Goal: Information Seeking & Learning: Learn about a topic

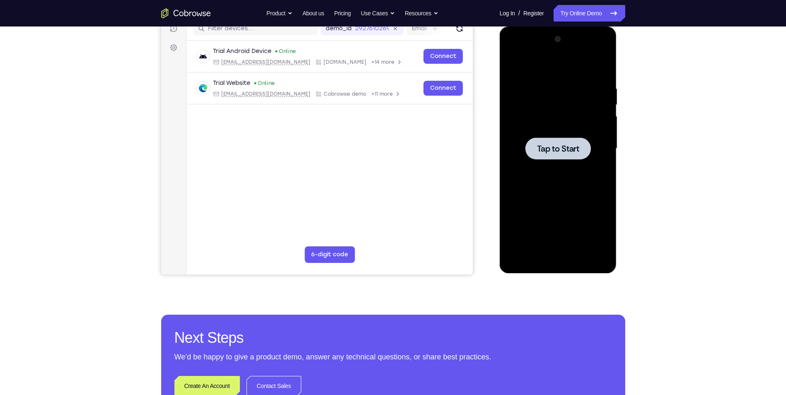
scroll to position [52, 0]
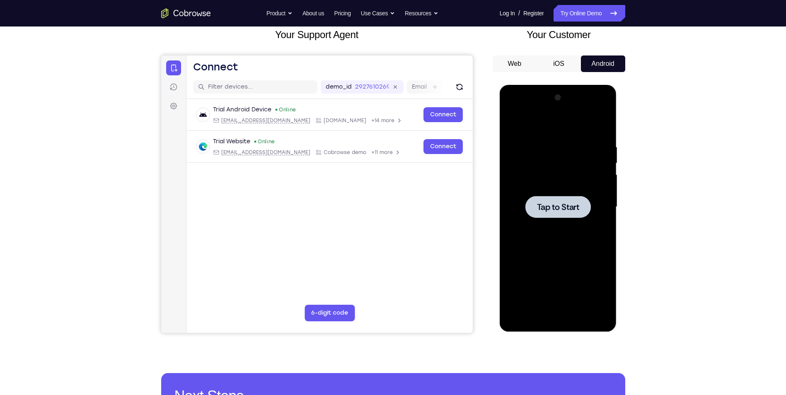
click at [541, 220] on div at bounding box center [558, 207] width 104 height 232
click at [561, 189] on div at bounding box center [558, 207] width 104 height 232
click at [559, 204] on span "Tap to Start" at bounding box center [558, 207] width 42 height 8
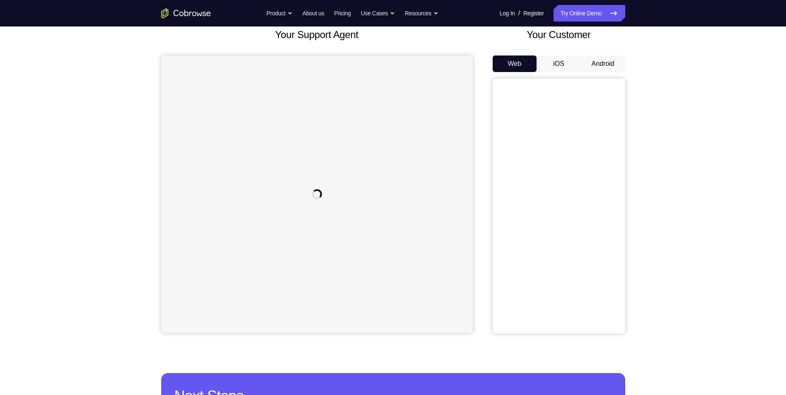
click at [601, 63] on button "Android" at bounding box center [603, 64] width 44 height 17
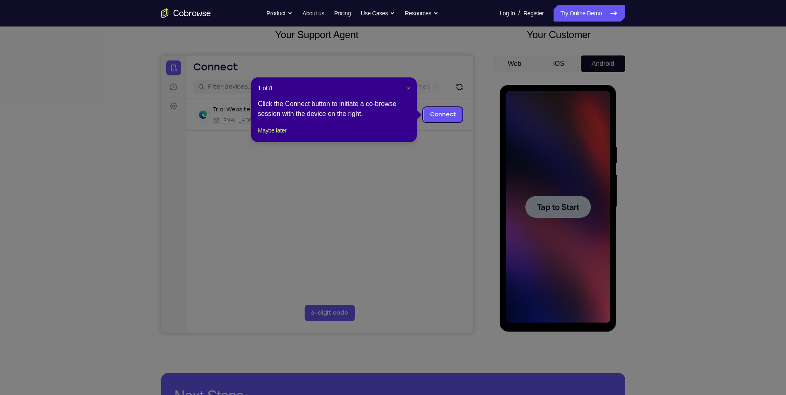
click at [407, 85] on span "×" at bounding box center [408, 88] width 3 height 7
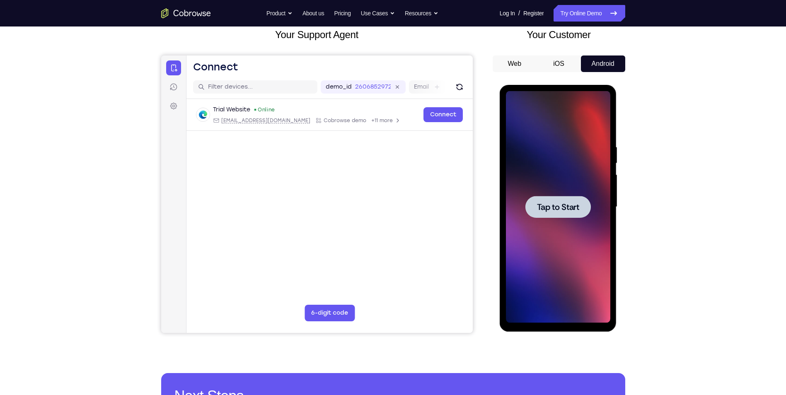
click at [614, 203] on div "Tap to Start" at bounding box center [558, 208] width 117 height 247
click at [579, 210] on span "Tap to Start" at bounding box center [558, 207] width 42 height 8
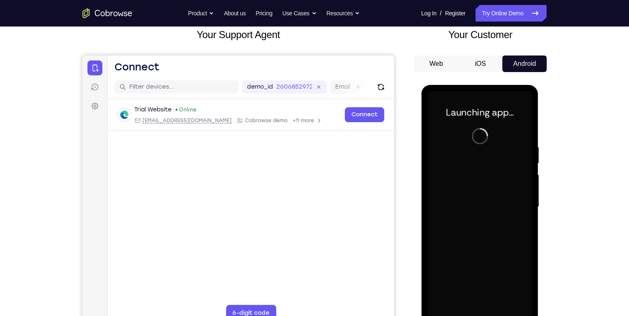
scroll to position [85, 0]
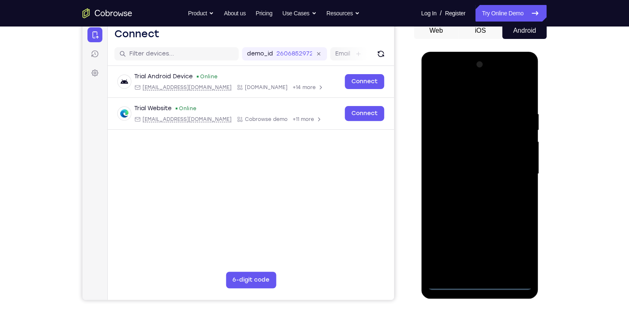
click at [480, 283] on div at bounding box center [479, 174] width 104 height 232
click at [519, 244] on div at bounding box center [479, 174] width 104 height 232
click at [472, 92] on div at bounding box center [479, 174] width 104 height 232
click at [511, 167] on div at bounding box center [479, 174] width 104 height 232
click at [490, 271] on div at bounding box center [479, 174] width 104 height 232
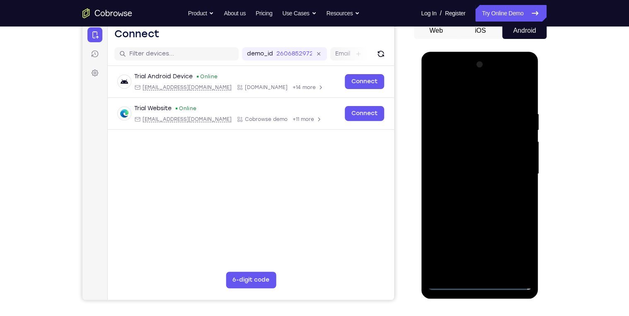
click at [471, 153] on div at bounding box center [479, 174] width 104 height 232
click at [465, 169] on div at bounding box center [479, 174] width 104 height 232
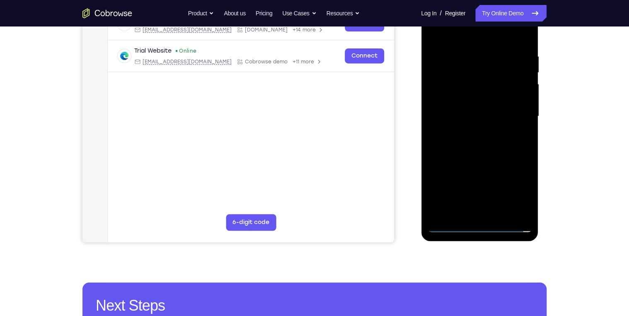
scroll to position [152, 0]
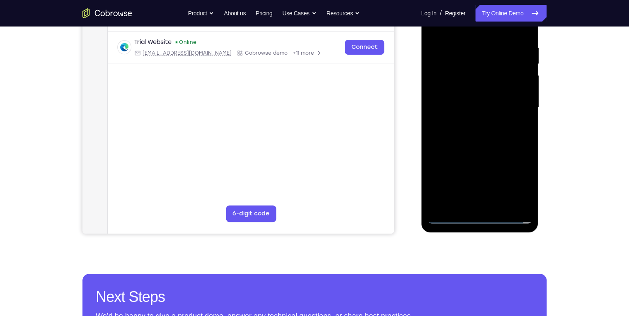
click at [519, 86] on div at bounding box center [479, 108] width 104 height 232
click at [498, 124] on div at bounding box center [479, 108] width 104 height 232
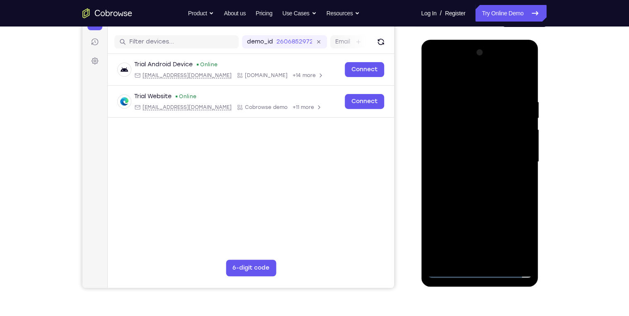
scroll to position [85, 0]
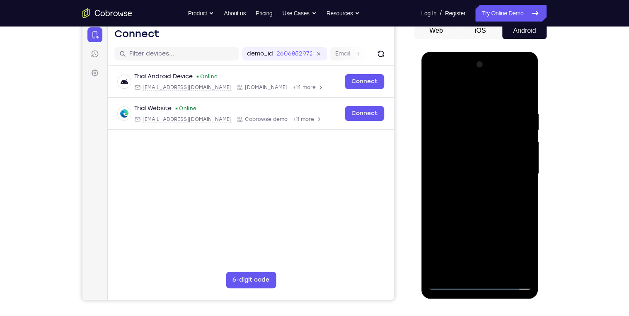
click at [486, 152] on div at bounding box center [479, 174] width 104 height 232
click at [499, 271] on div at bounding box center [479, 174] width 104 height 232
click at [483, 219] on div at bounding box center [479, 174] width 104 height 232
click at [481, 189] on div at bounding box center [479, 174] width 104 height 232
click at [523, 255] on div at bounding box center [479, 174] width 104 height 232
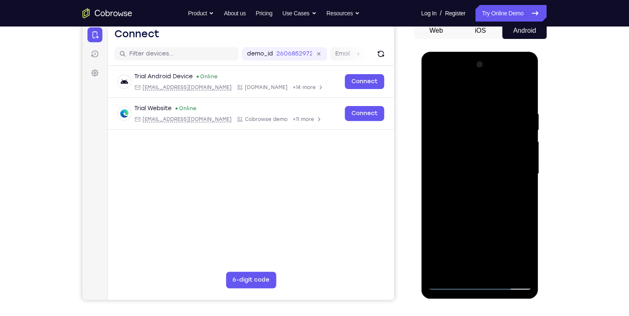
click at [523, 254] on div at bounding box center [479, 174] width 104 height 232
click at [527, 254] on div at bounding box center [479, 174] width 104 height 232
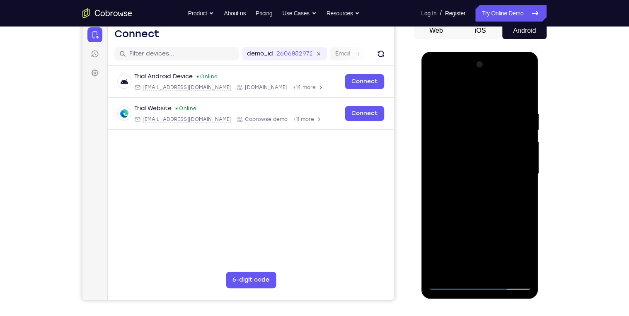
click at [527, 254] on div at bounding box center [479, 174] width 104 height 232
click at [526, 255] on div at bounding box center [479, 174] width 104 height 232
click at [493, 191] on div at bounding box center [479, 174] width 104 height 232
click at [494, 191] on div at bounding box center [479, 174] width 104 height 232
click at [524, 257] on div at bounding box center [479, 174] width 104 height 232
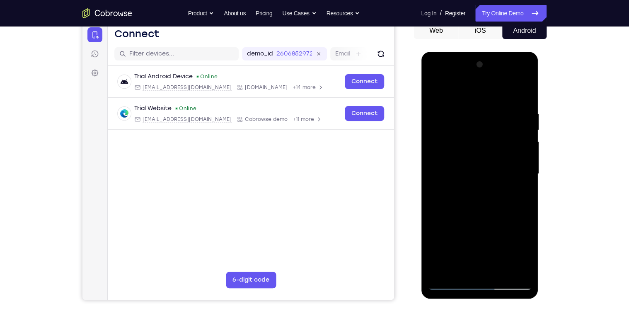
click at [484, 224] on div at bounding box center [479, 174] width 104 height 232
click at [458, 196] on div at bounding box center [479, 174] width 104 height 232
click at [469, 195] on div at bounding box center [479, 174] width 104 height 232
click at [460, 269] on div at bounding box center [479, 174] width 104 height 232
click at [479, 257] on div at bounding box center [479, 174] width 104 height 232
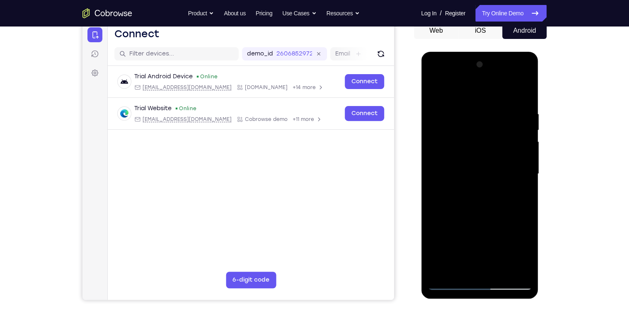
click at [492, 236] on div at bounding box center [479, 174] width 104 height 232
click at [521, 190] on div at bounding box center [479, 174] width 104 height 232
click at [458, 148] on div at bounding box center [479, 174] width 104 height 232
click at [462, 223] on div at bounding box center [479, 174] width 104 height 232
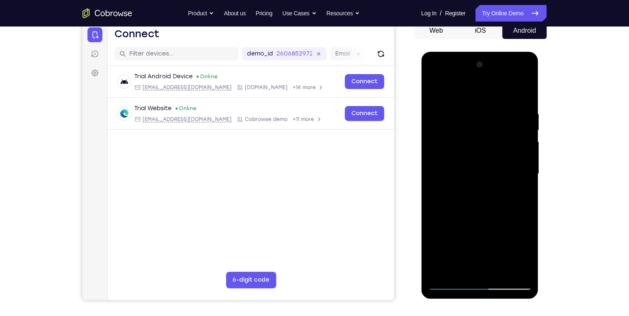
click at [462, 223] on div at bounding box center [479, 174] width 104 height 232
click at [433, 94] on div at bounding box center [479, 174] width 104 height 232
click at [481, 193] on div at bounding box center [479, 174] width 104 height 232
click at [518, 196] on div at bounding box center [479, 174] width 104 height 232
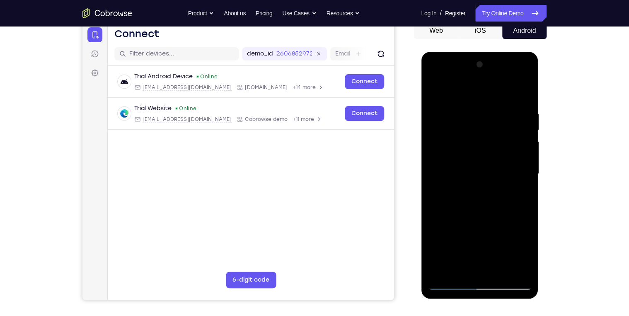
click at [515, 194] on div at bounding box center [479, 174] width 104 height 232
click at [522, 254] on div at bounding box center [479, 174] width 104 height 232
click at [520, 194] on div at bounding box center [479, 174] width 104 height 232
click at [433, 92] on div at bounding box center [479, 174] width 104 height 232
click at [491, 210] on div at bounding box center [479, 174] width 104 height 232
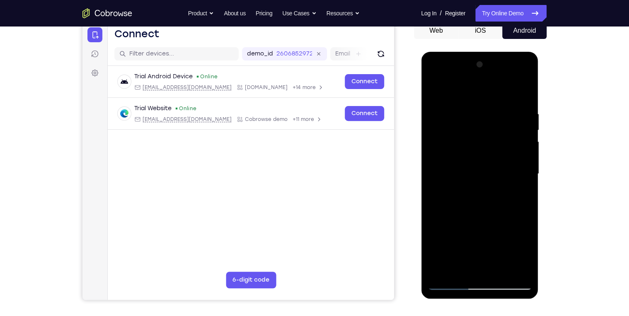
click at [432, 90] on div at bounding box center [479, 174] width 104 height 232
click at [435, 90] on div at bounding box center [479, 174] width 104 height 232
click at [460, 109] on div at bounding box center [479, 174] width 104 height 232
click at [486, 272] on div at bounding box center [479, 174] width 104 height 232
click at [524, 254] on div at bounding box center [479, 174] width 104 height 232
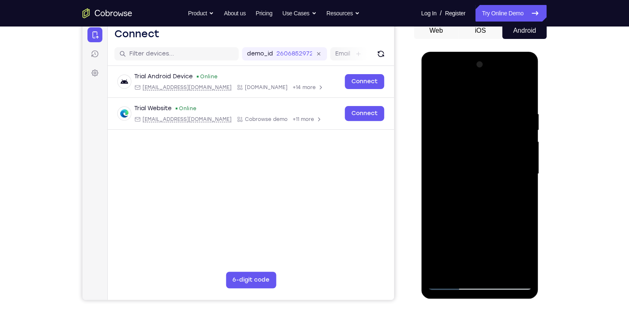
click at [510, 165] on div at bounding box center [479, 174] width 104 height 232
click at [496, 270] on div at bounding box center [479, 174] width 104 height 232
click at [517, 270] on div at bounding box center [479, 174] width 104 height 232
click at [522, 95] on div at bounding box center [479, 174] width 104 height 232
drag, startPoint x: 484, startPoint y: 222, endPoint x: 467, endPoint y: 152, distance: 72.0
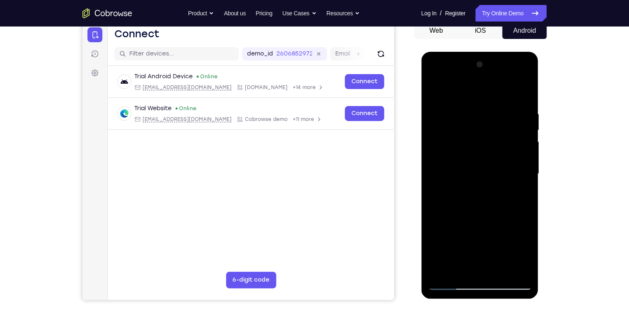
click at [467, 153] on div at bounding box center [479, 174] width 104 height 232
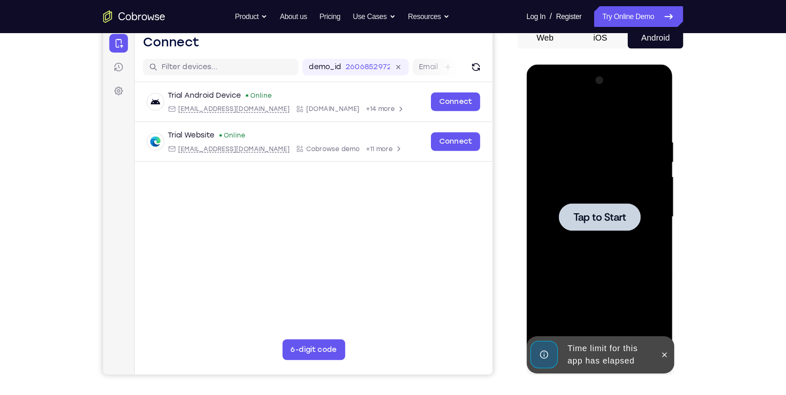
scroll to position [86, 0]
